Goal: Obtain resource: Download file/media

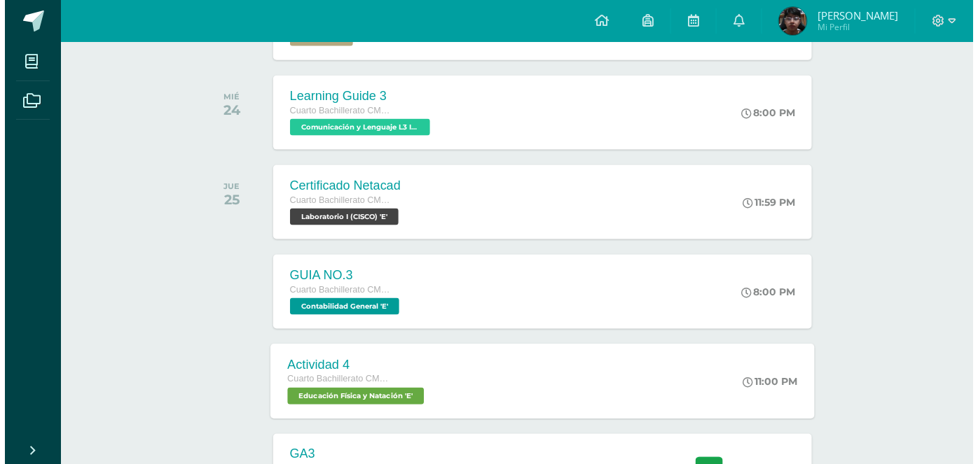
scroll to position [555, 0]
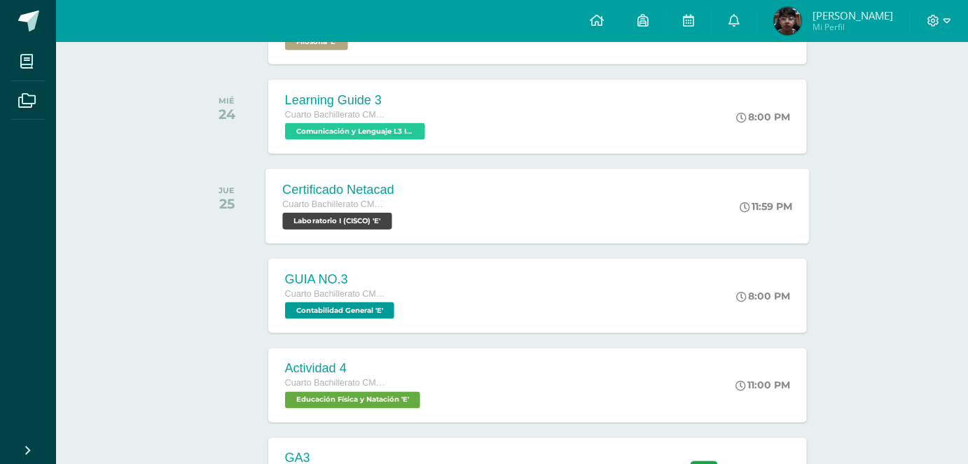
click at [547, 230] on div "Certificado Netacad Cuarto Bachillerato CMP Bachillerato en CCLL con Orientació…" at bounding box center [537, 206] width 544 height 75
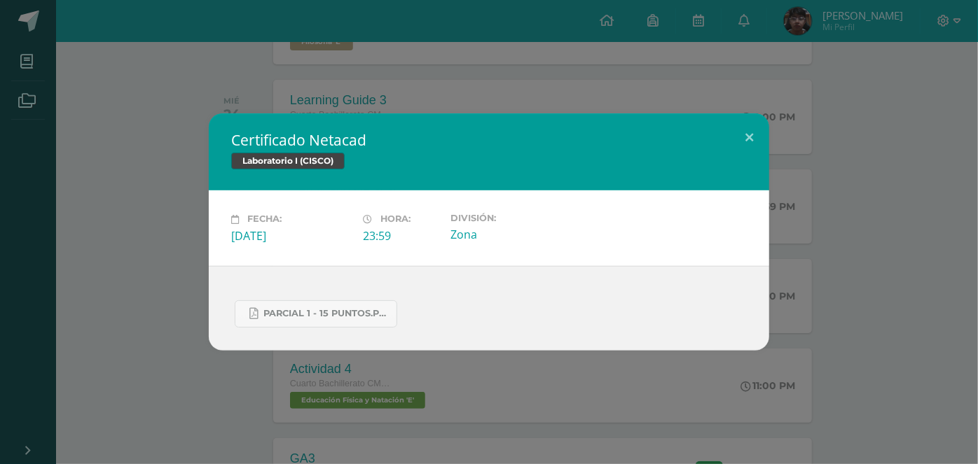
click at [726, 349] on div "Parcial 1 - 15 Puntos.pdf" at bounding box center [489, 308] width 560 height 85
click at [756, 125] on button at bounding box center [749, 137] width 40 height 48
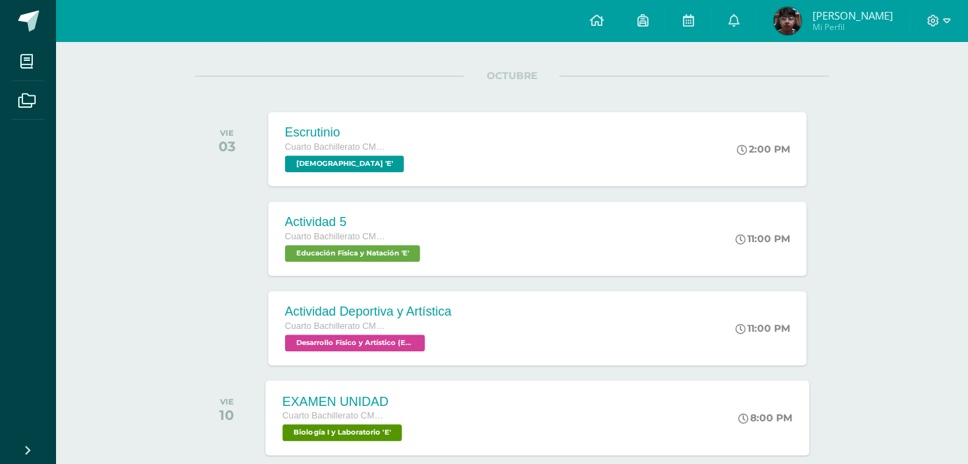
scroll to position [1017, 0]
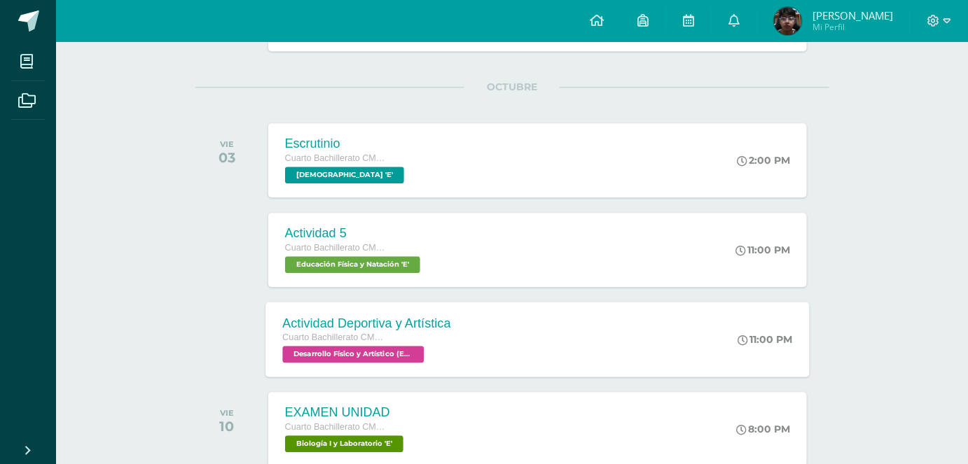
click at [614, 337] on div "Actividad Deportiva y Artística Cuarto Bachillerato CMP Bachillerato en CCLL co…" at bounding box center [537, 339] width 544 height 75
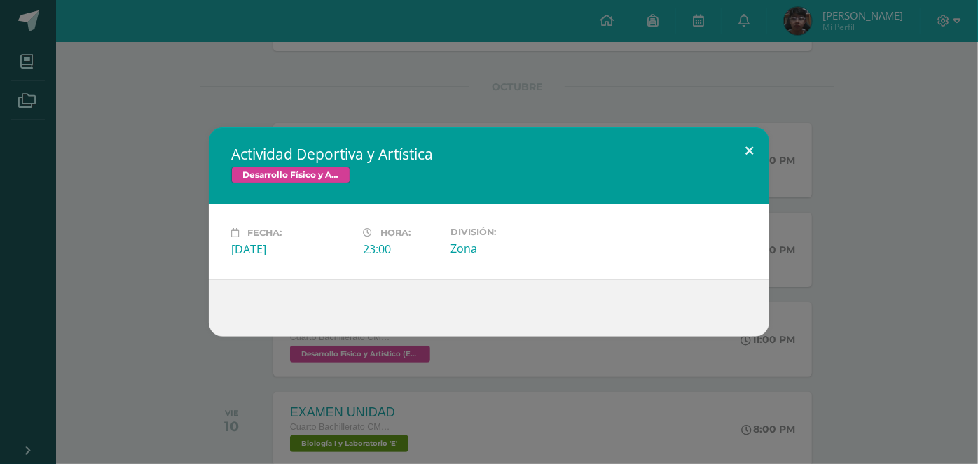
click at [741, 141] on button at bounding box center [749, 151] width 40 height 48
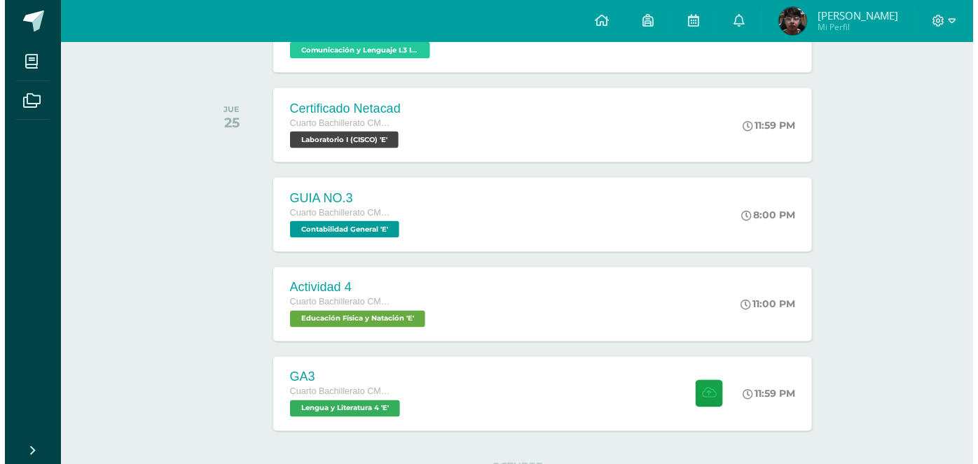
scroll to position [604, 0]
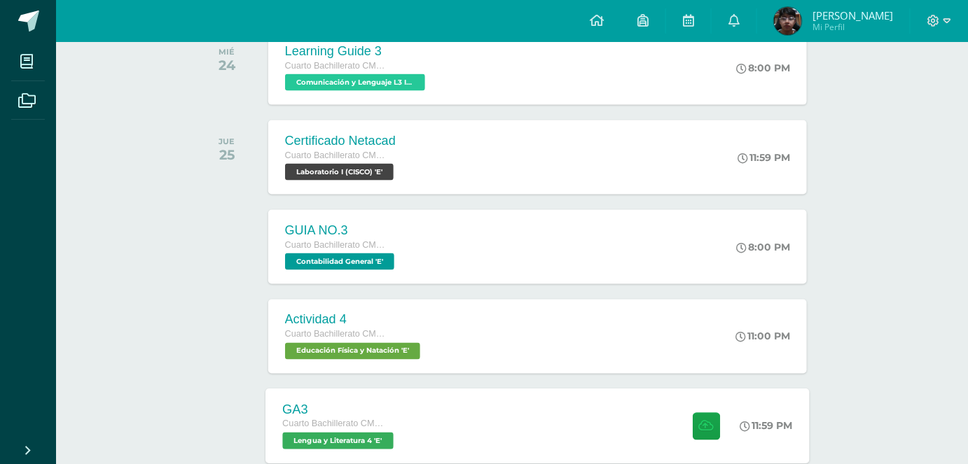
click at [578, 419] on div "GA3 Cuarto Bachillerato CMP Bachillerato en CCLL con Orientación en Computación…" at bounding box center [537, 426] width 544 height 75
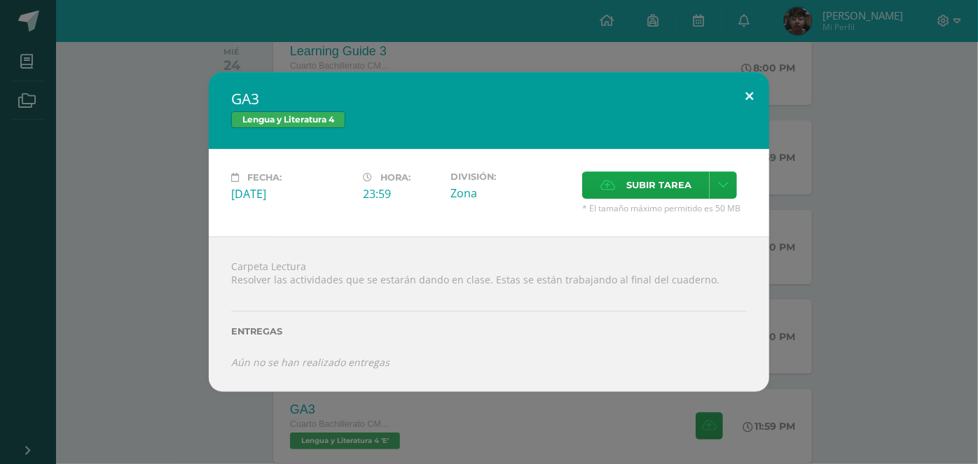
click at [741, 102] on button at bounding box center [749, 96] width 40 height 48
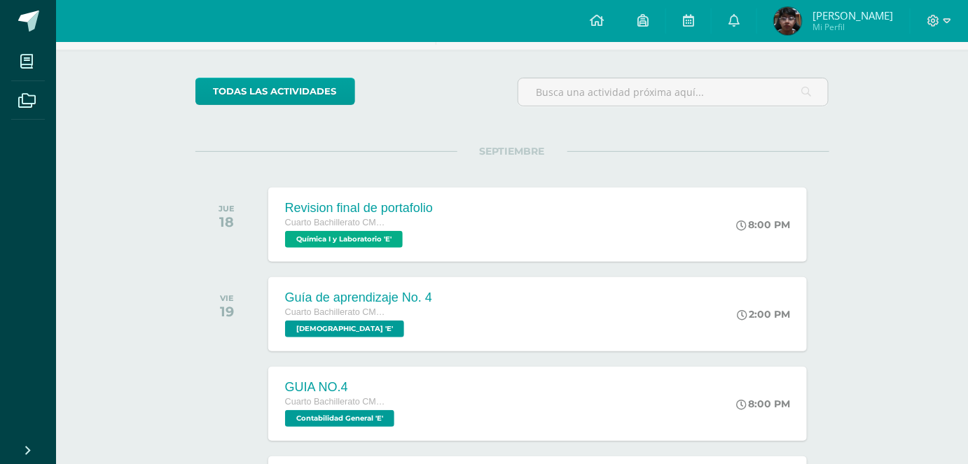
scroll to position [87, 0]
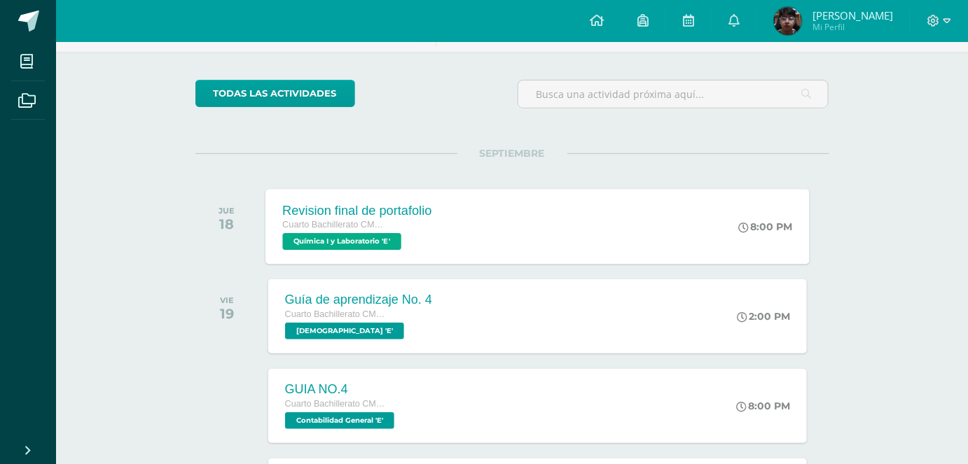
click at [462, 229] on div "Revision final de portafolio Cuarto Bachillerato CMP Bachillerato en CCLL con O…" at bounding box center [537, 226] width 544 height 75
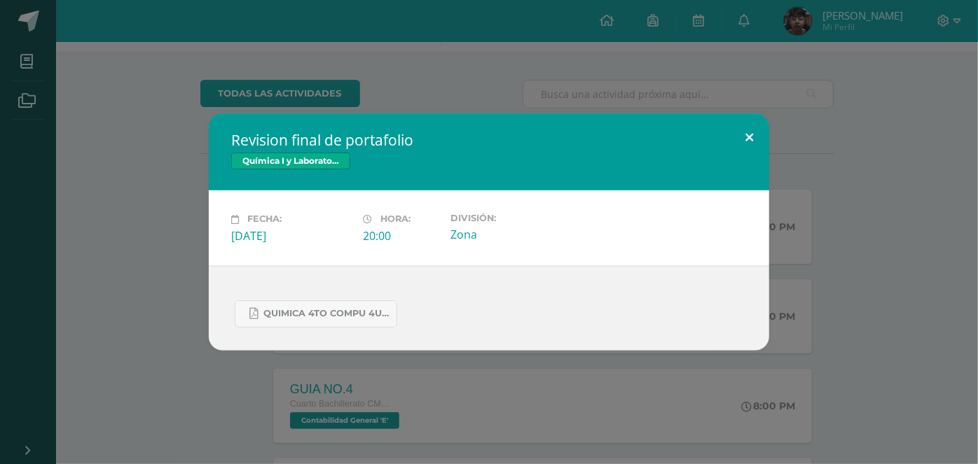
click at [745, 138] on button at bounding box center [749, 137] width 40 height 48
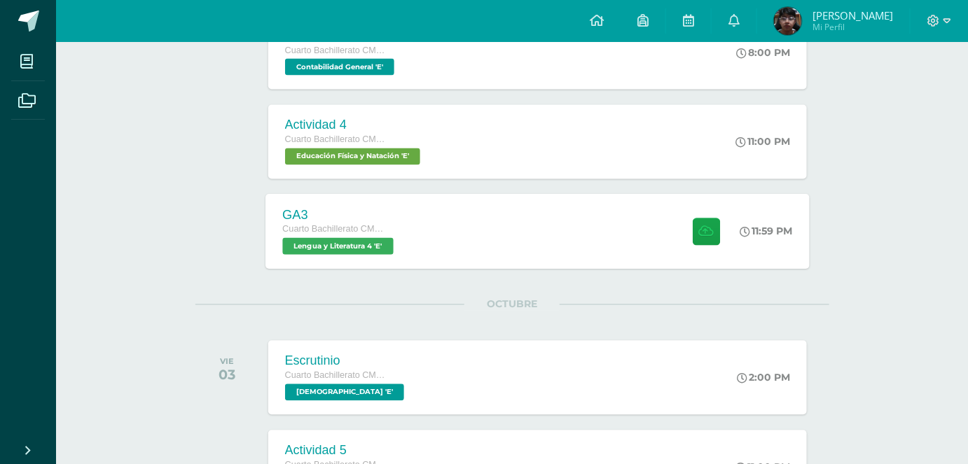
scroll to position [799, 0]
click at [454, 264] on div "GA3 Cuarto Bachillerato CMP Bachillerato en CCLL con Orientación en Computación…" at bounding box center [537, 231] width 544 height 75
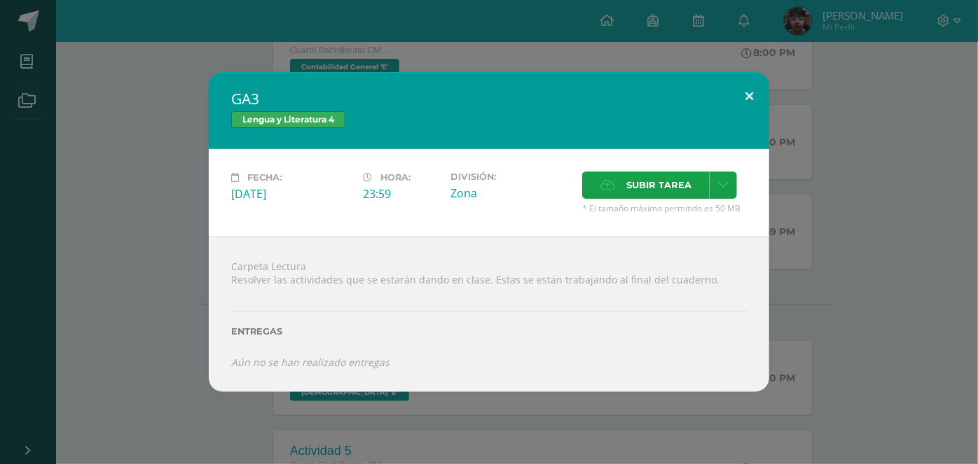
click at [735, 89] on button at bounding box center [749, 96] width 40 height 48
